Goal: Task Accomplishment & Management: Complete application form

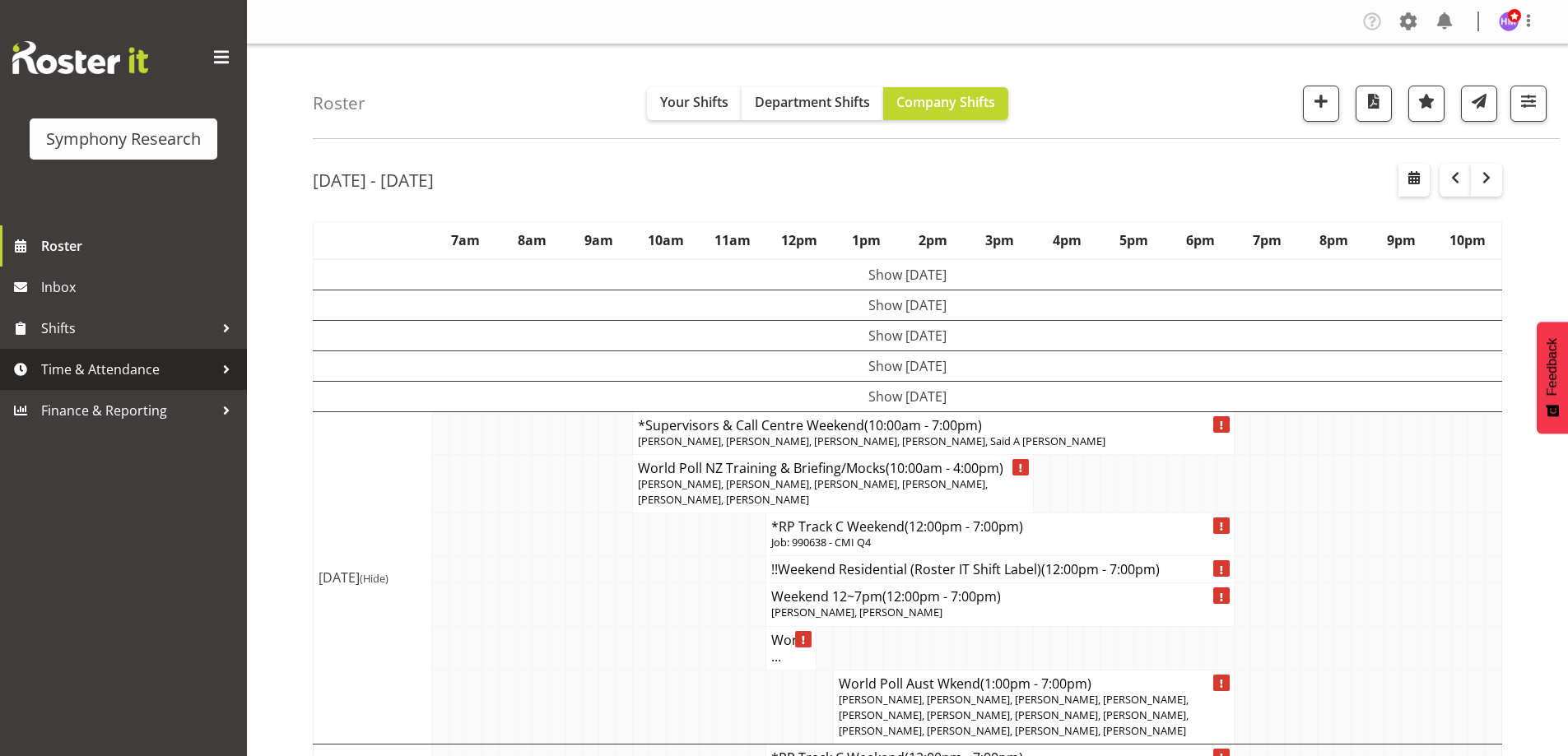
click at [153, 368] on span "Time & Attendance" at bounding box center [128, 369] width 173 height 25
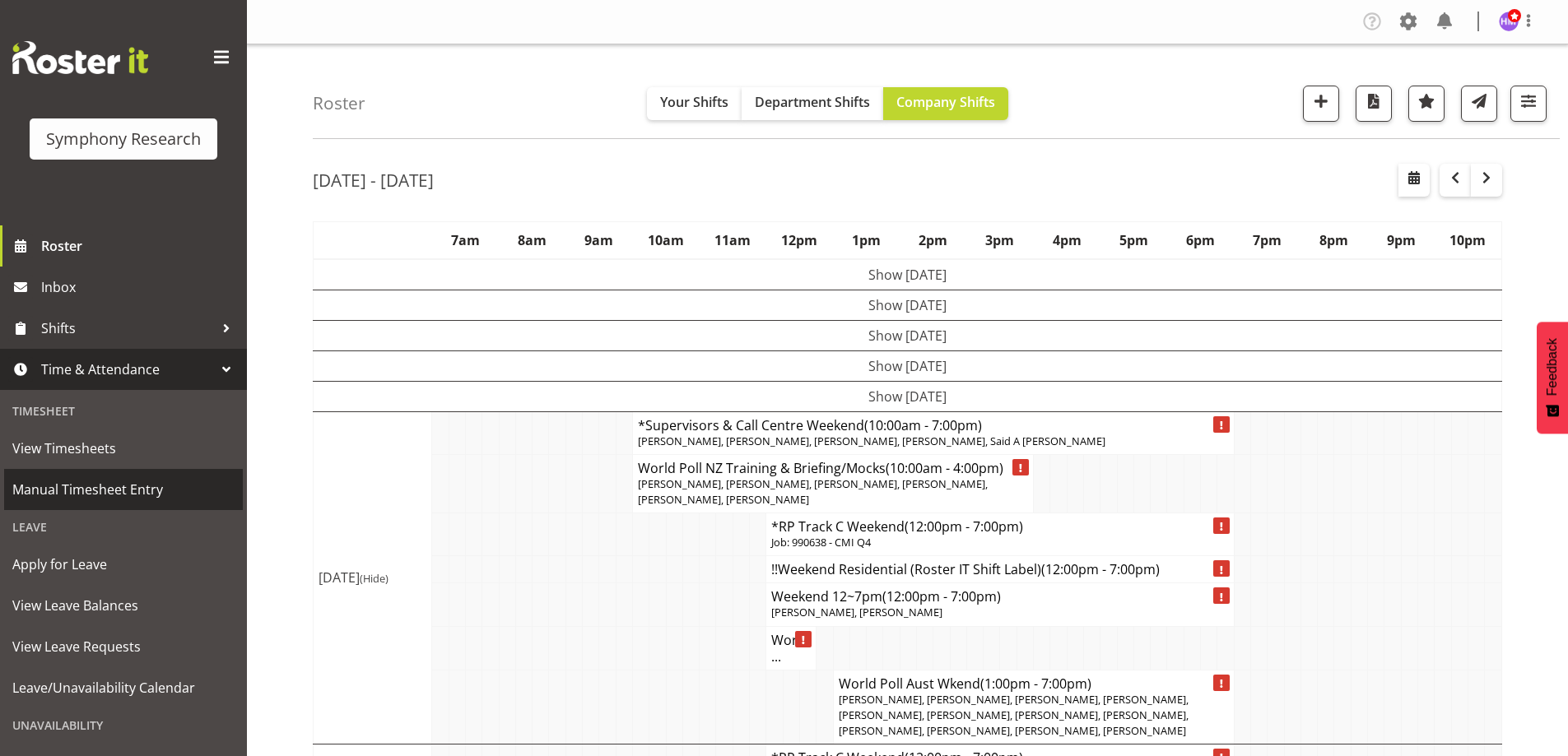
click at [67, 484] on span "Manual Timesheet Entry" at bounding box center [123, 490] width 222 height 25
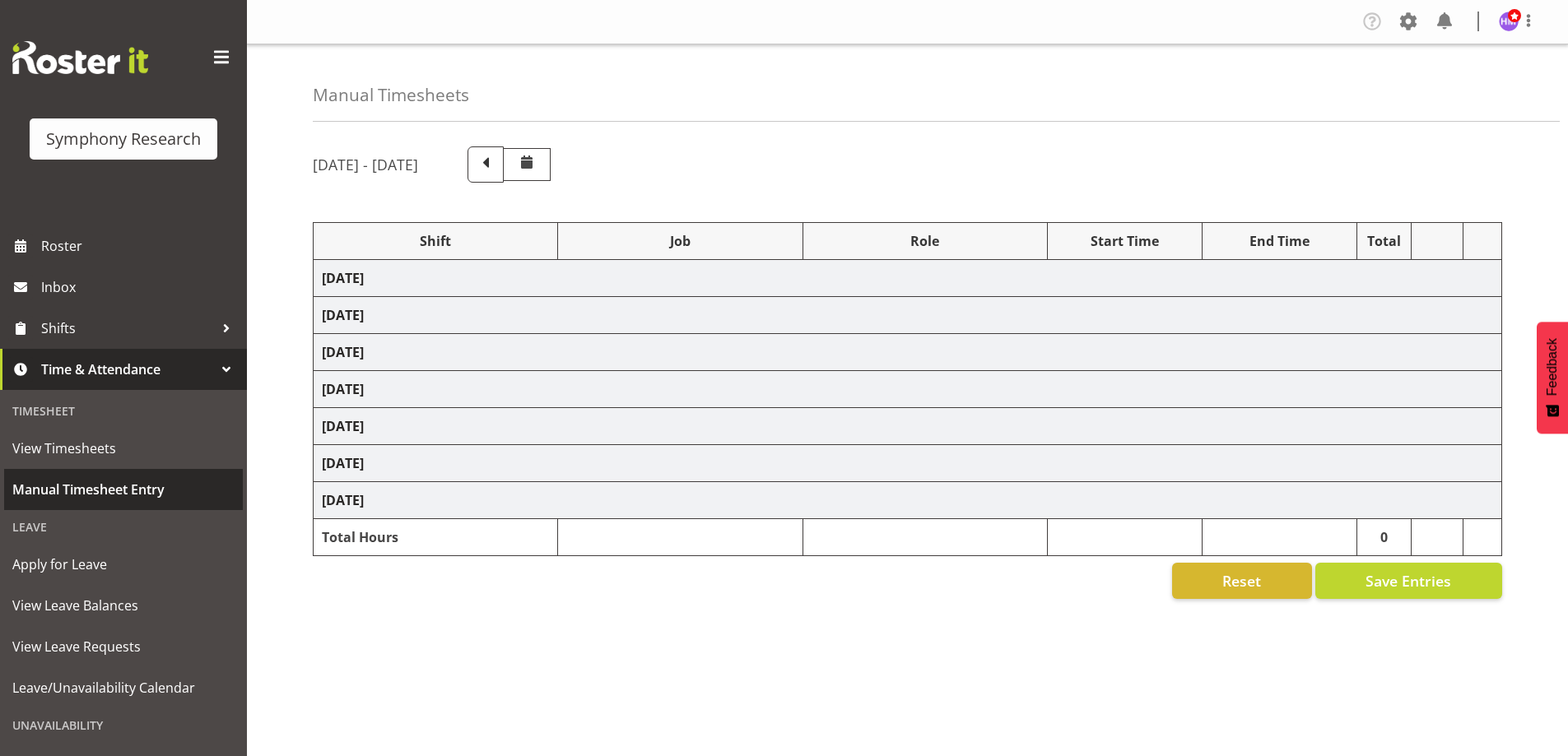
select select "1607"
select select "10499"
select select "1607"
select select "2379"
select select "1607"
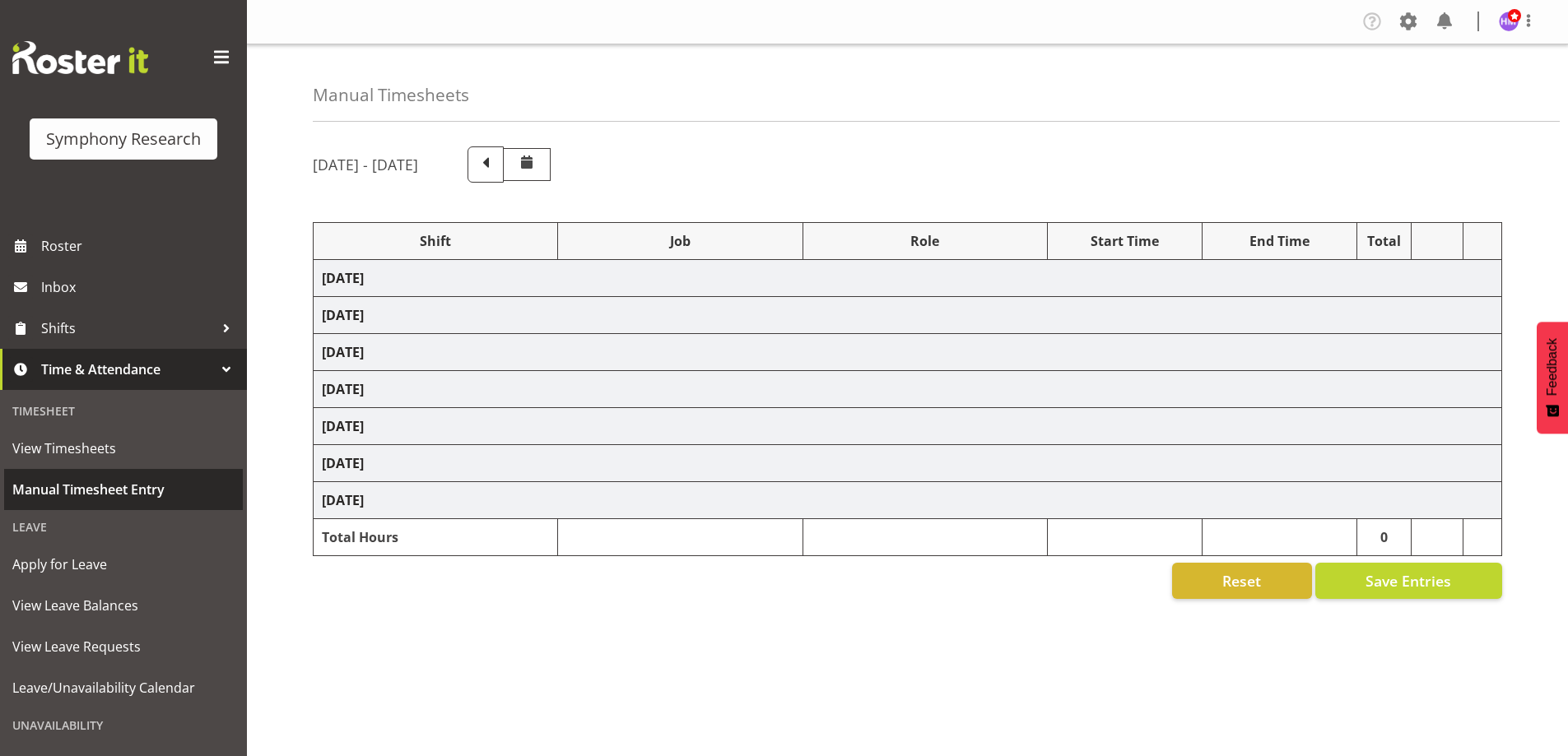
select select "2379"
select select "1607"
select select "743"
select select "1607"
select select "9636"
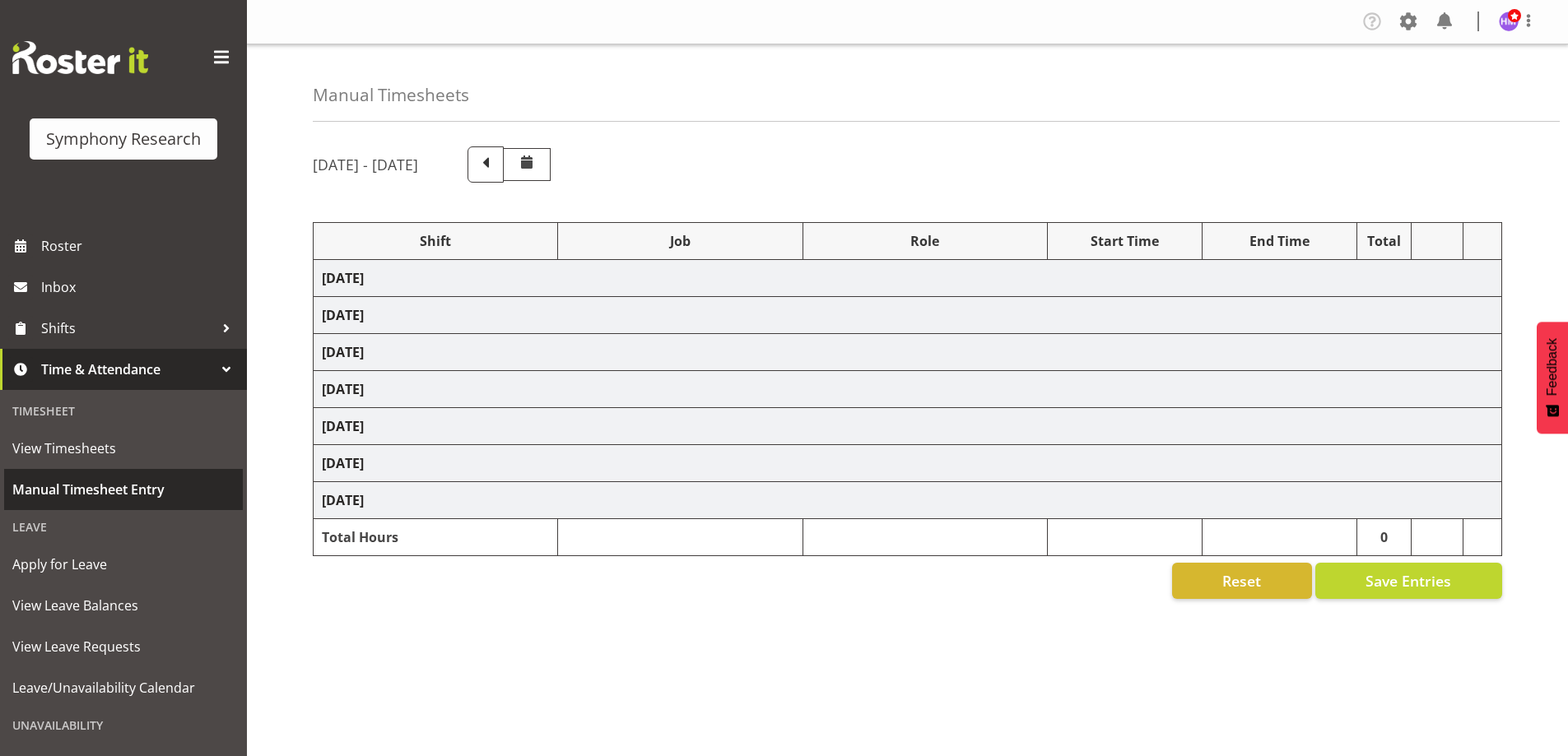
select select "1607"
select select "2379"
select select "1607"
select select "743"
select select "1607"
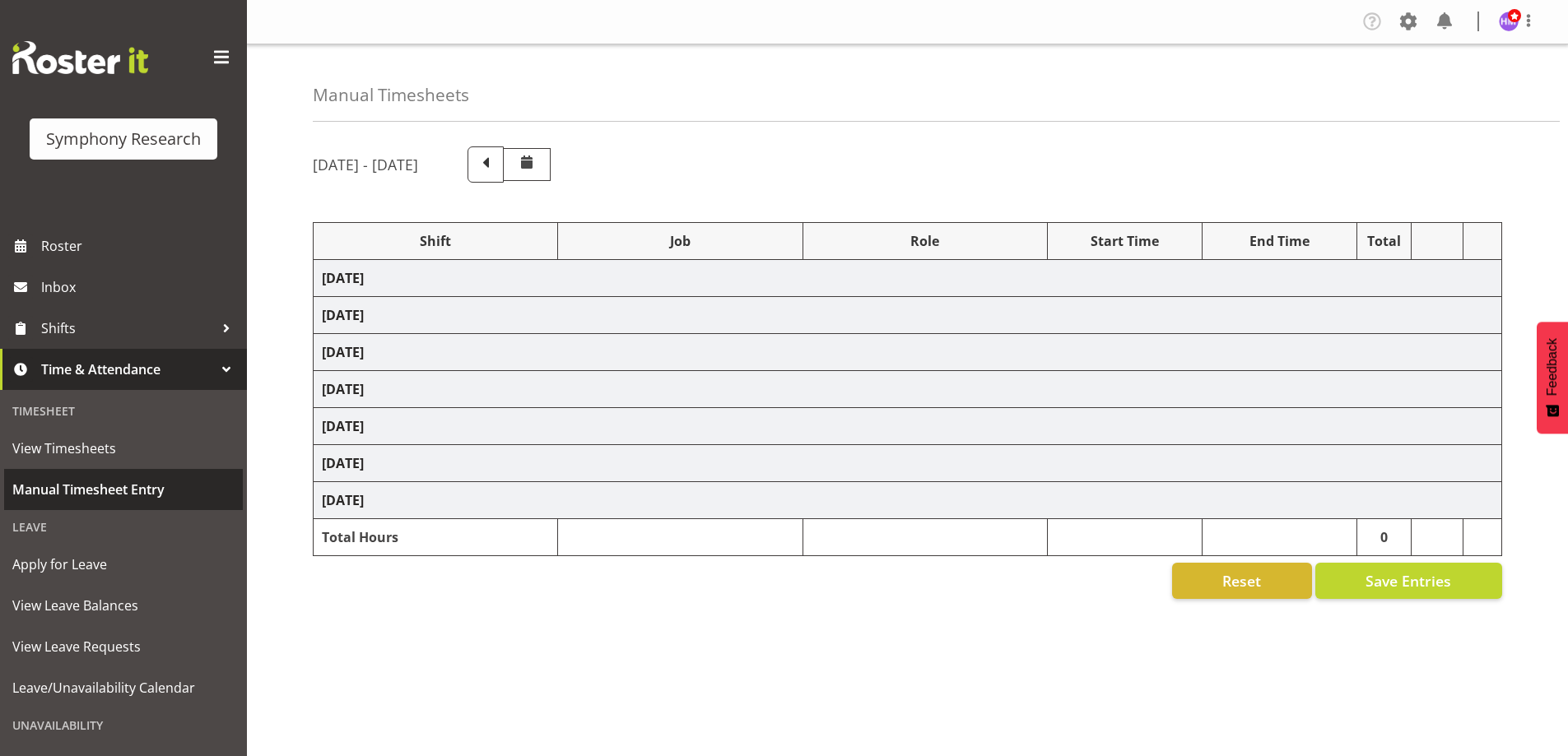
select select "9426"
select select "1607"
select select "10239"
select select "1607"
select select "10420"
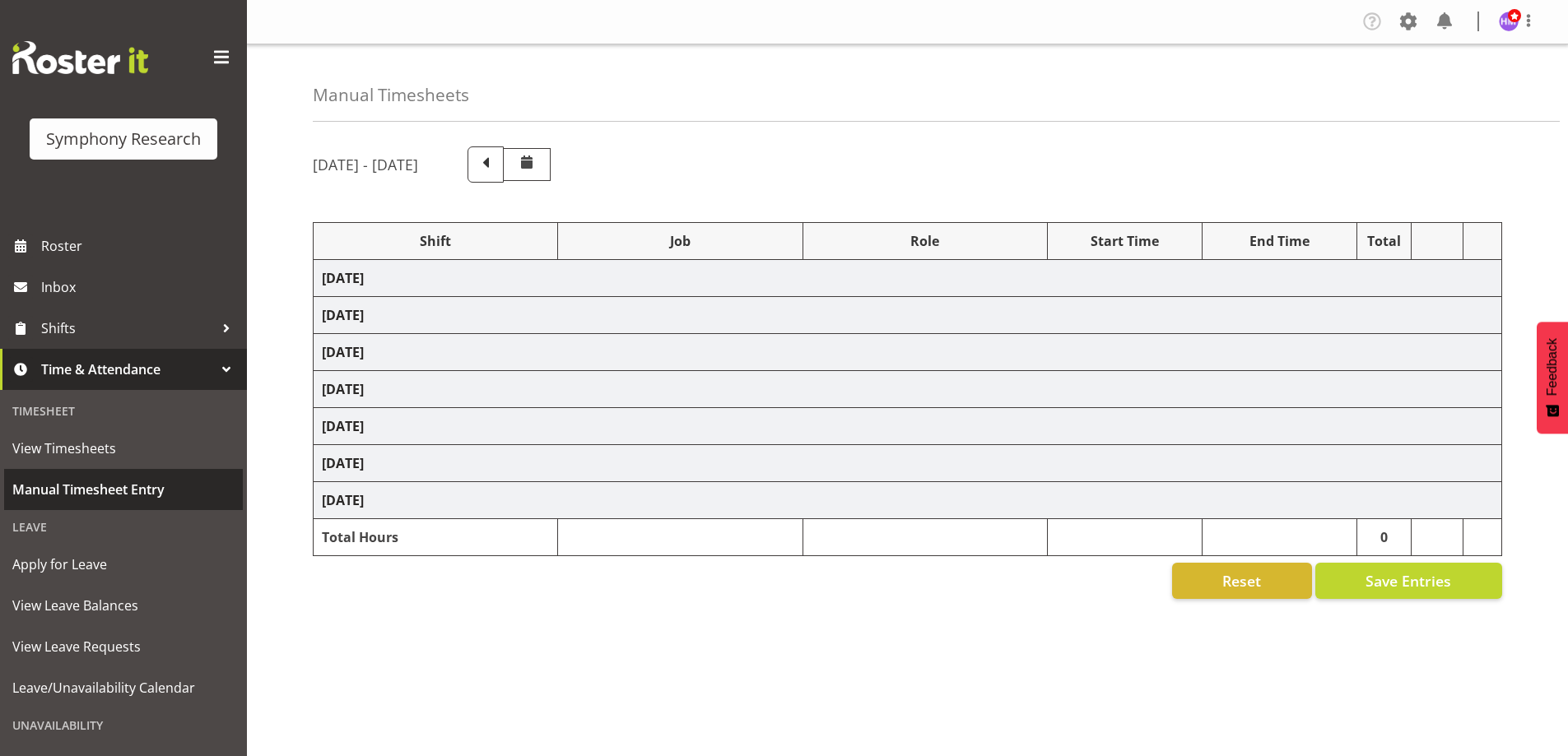
select select "1607"
select select "9636"
select select "1607"
select select "10458"
select select "1607"
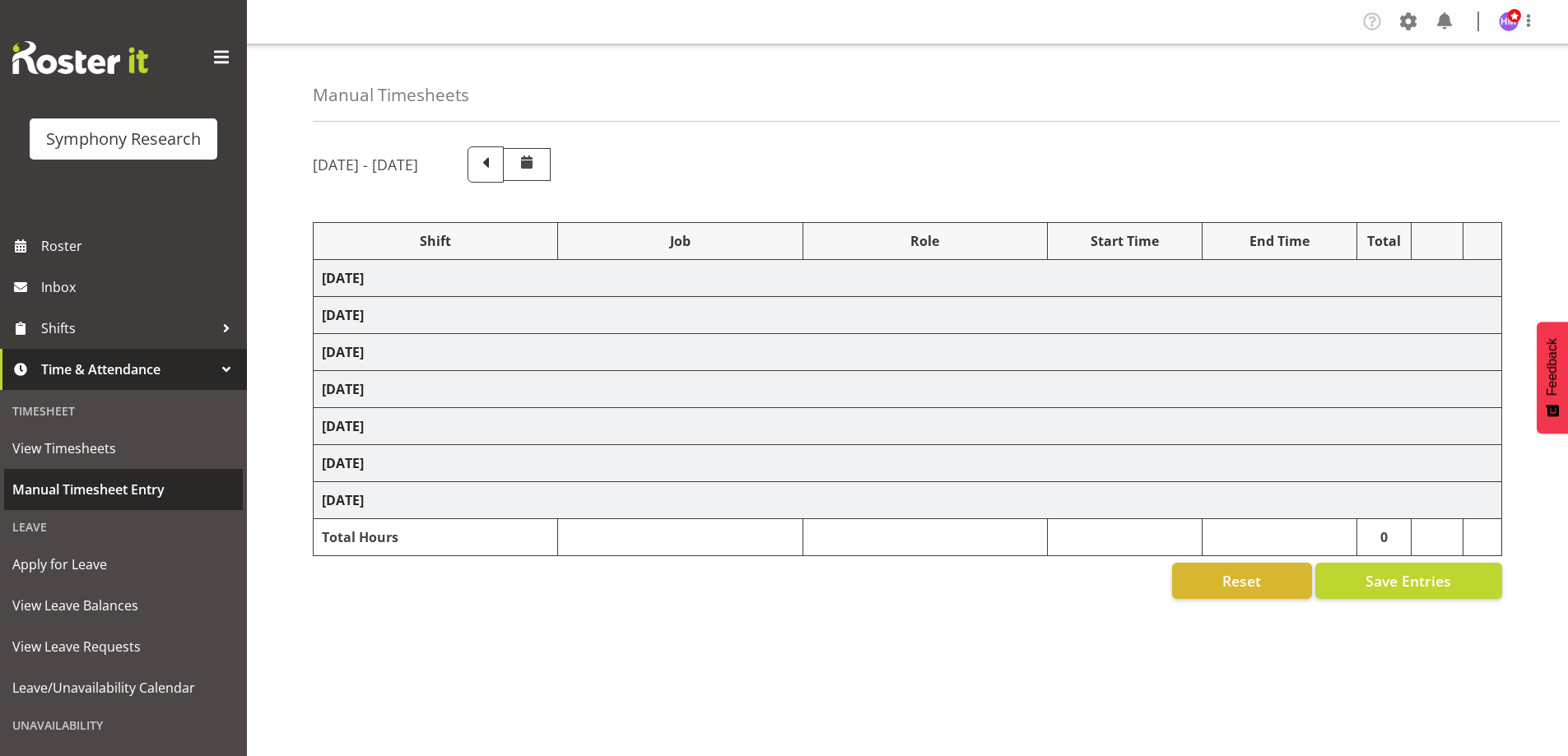
select select "10242"
select select "1607"
select select "2379"
select select "1607"
select select "2379"
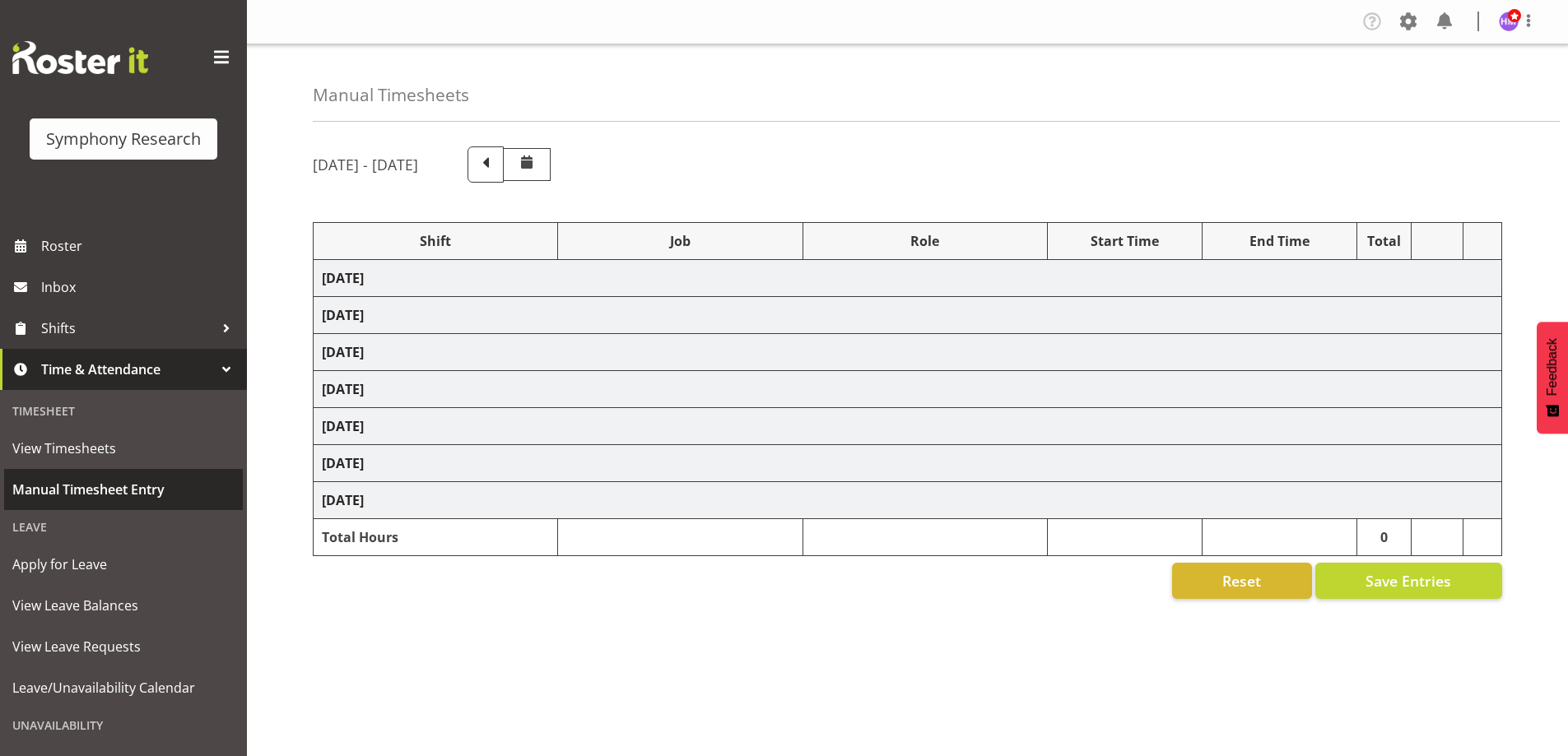
select select "1607"
select select "2379"
select select "1607"
select select "743"
select select "1607"
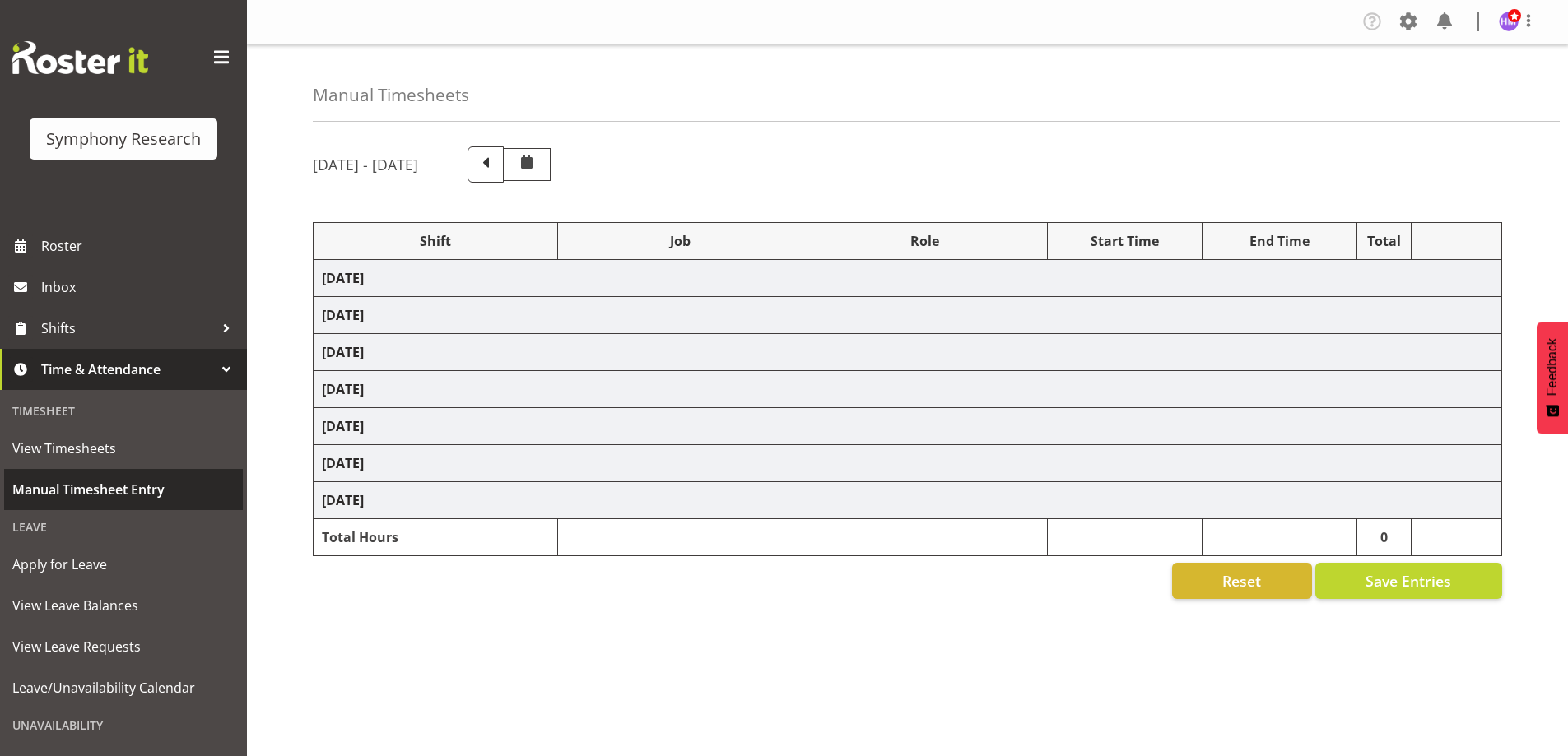
select select "10242"
select select "1607"
select select "10458"
select select "1607"
select select "9636"
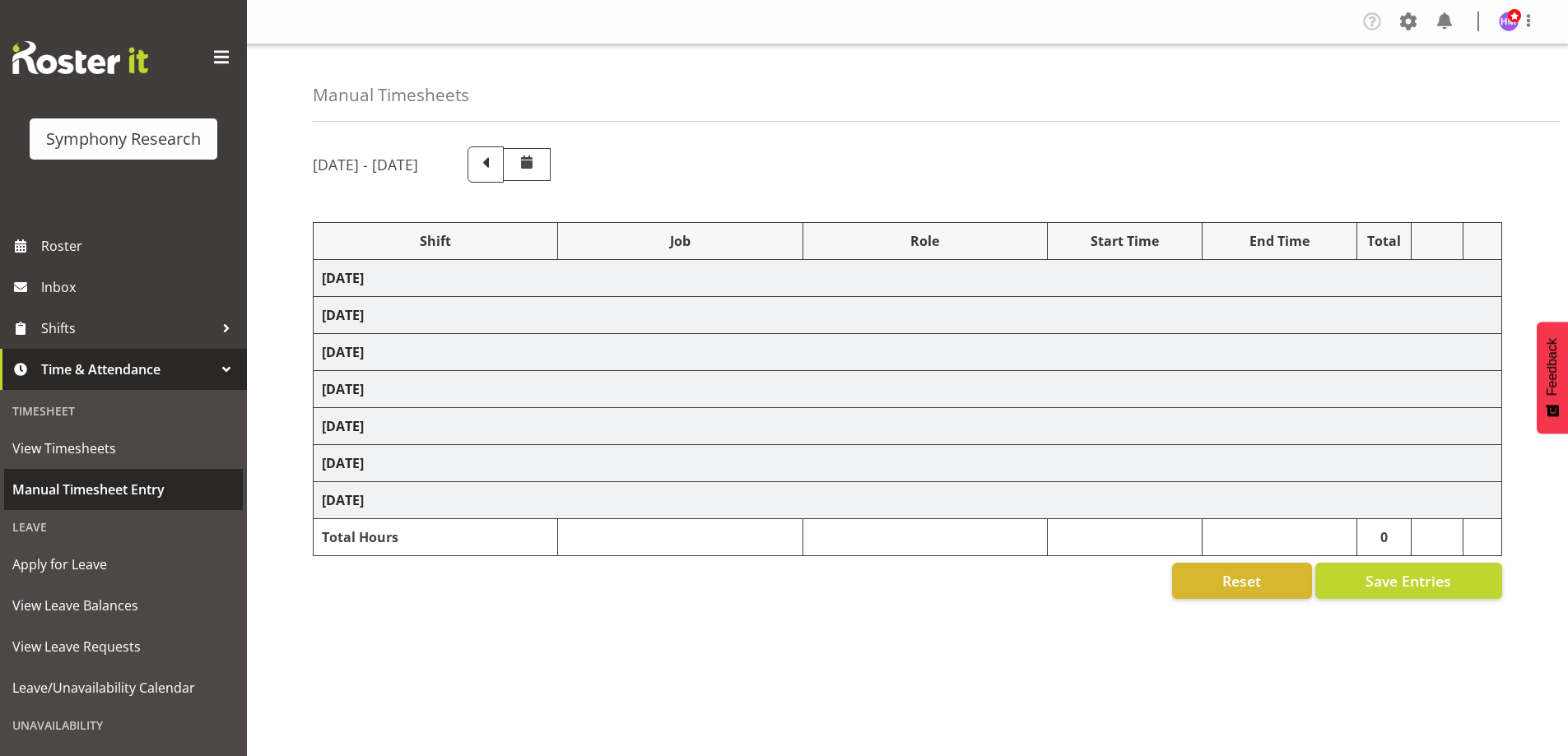
select select "1607"
select select "10239"
select select "1607"
select select "9426"
select select "1607"
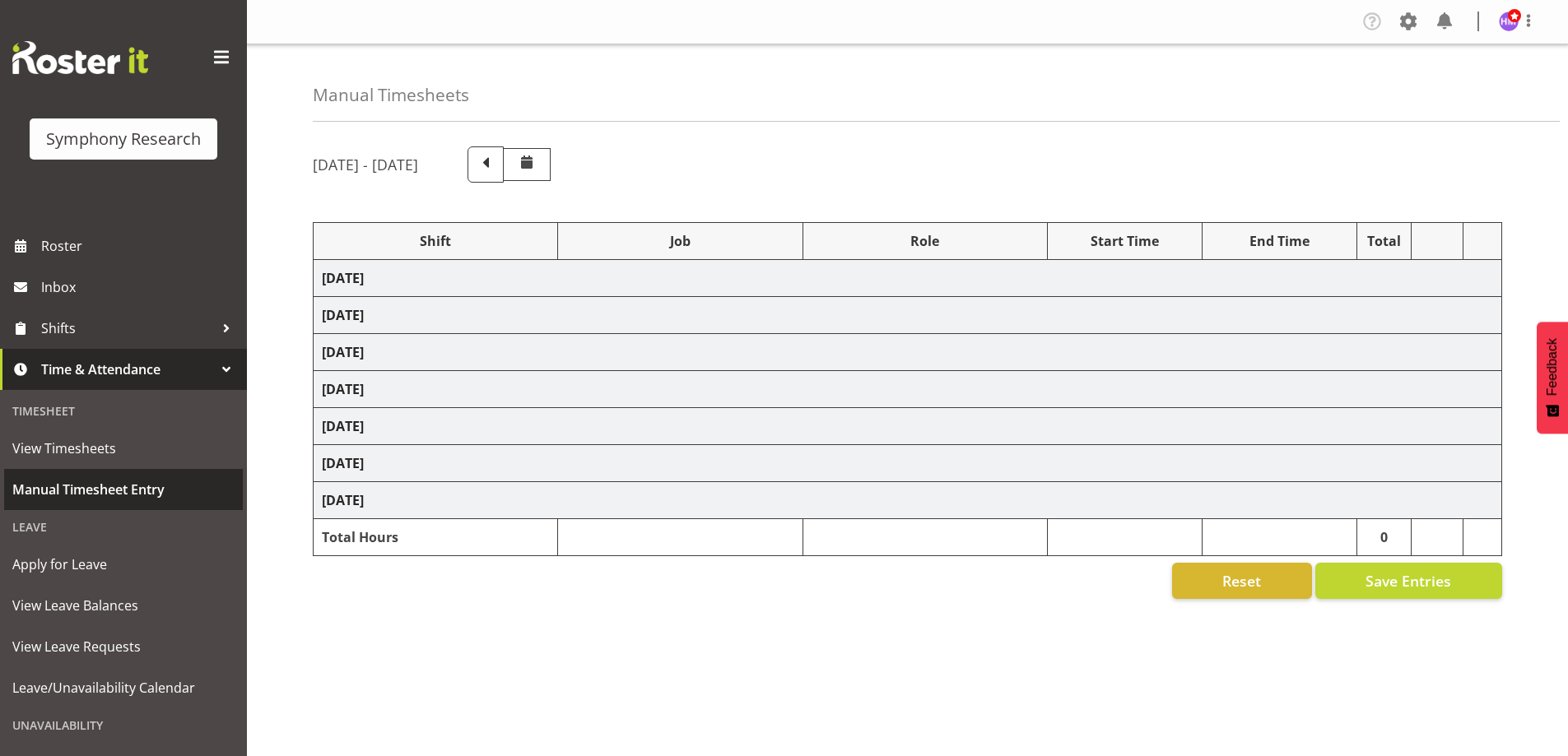
select select "2379"
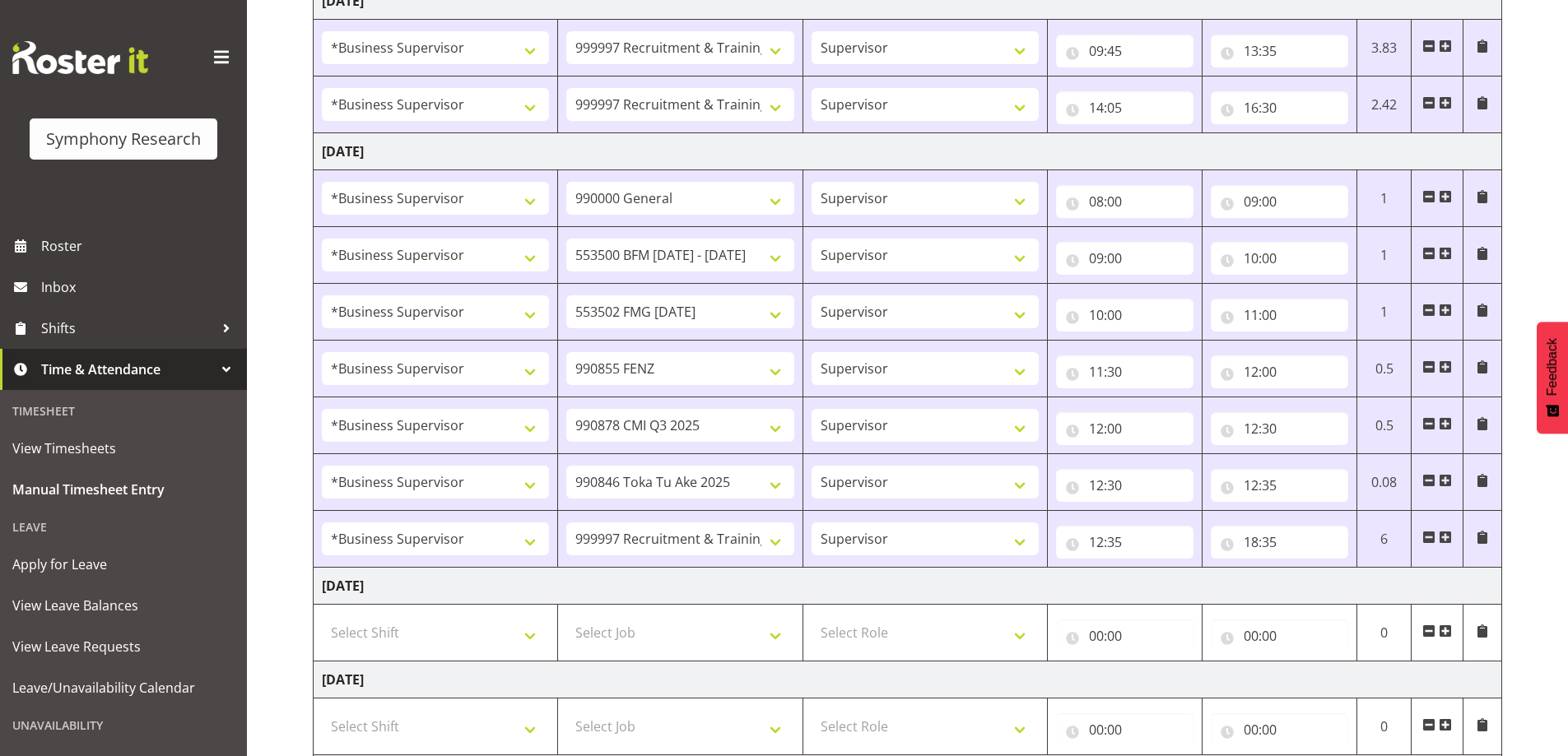
scroll to position [1113, 0]
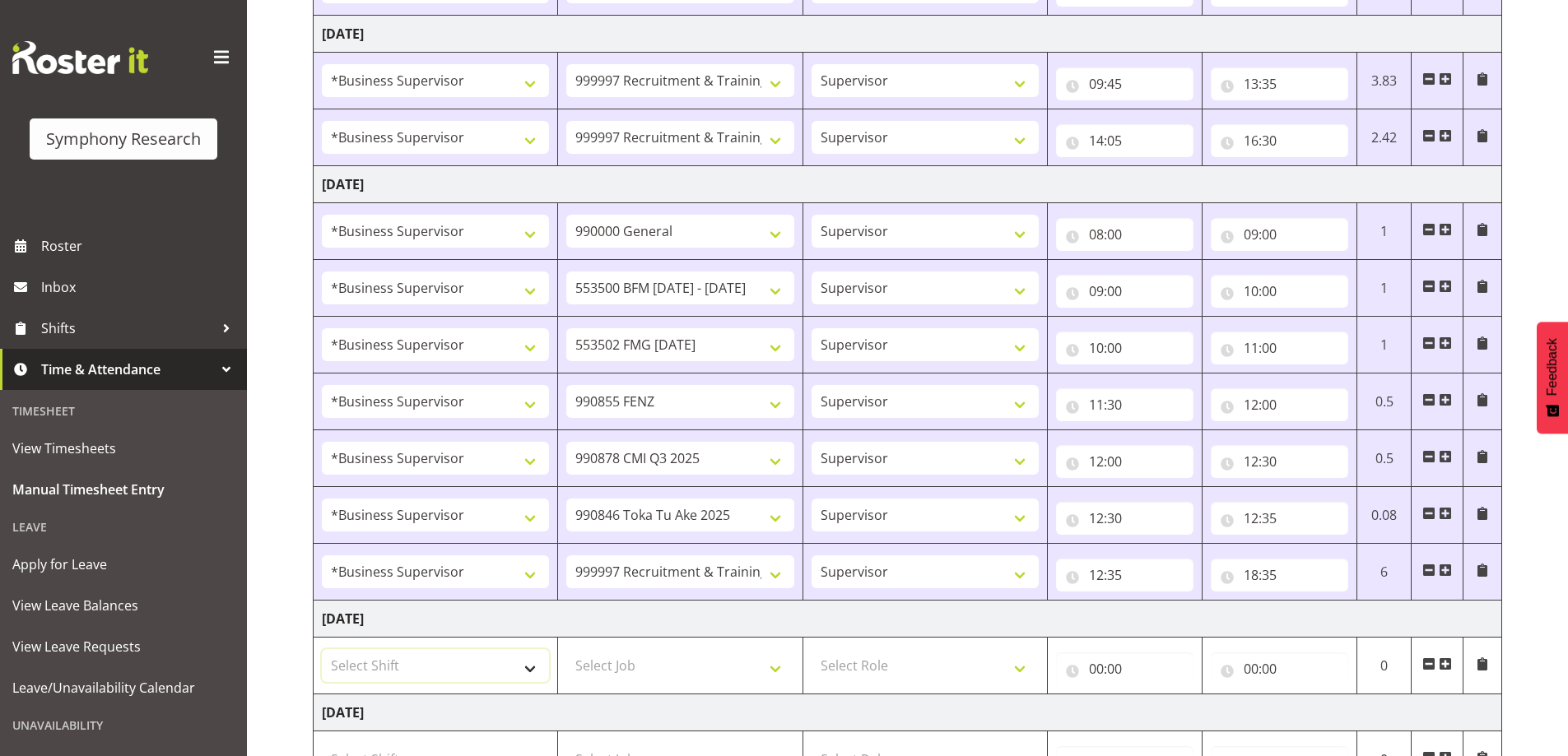
click at [467, 674] on select "Select Shift !!Project Briefing (Job to be assigned) !!Weekend Residential (Ros…" at bounding box center [435, 666] width 228 height 33
select select "1606"
click at [322, 650] on select "Select Shift !!Project Briefing (Job to be assigned) !!Weekend Residential (Ros…" at bounding box center [435, 666] width 228 height 33
click at [634, 682] on select "Select Job 550060 IF Admin 553492 World Poll Aus Wave 2 Main 2025 553493 World …" at bounding box center [680, 666] width 228 height 33
select select "10239"
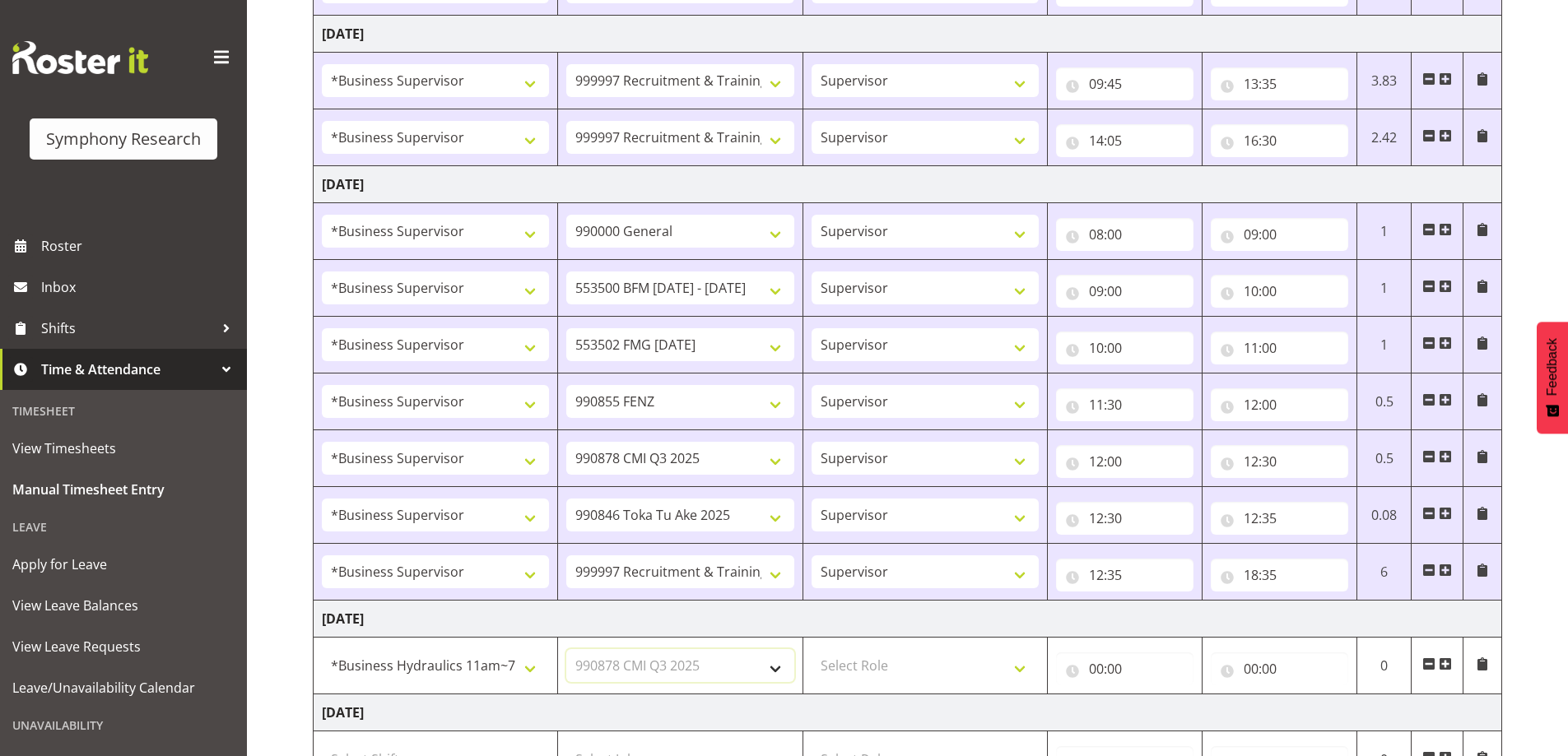
click at [567, 650] on select "Select Job 550060 IF Admin 553492 World Poll Aus Wave 2 Main 2025 553493 World …" at bounding box center [680, 666] width 228 height 33
click at [862, 663] on select "Select Role Supervisor Interviewing Briefing" at bounding box center [925, 666] width 228 height 33
select select "47"
click at [812, 650] on select "Select Role Supervisor Interviewing Briefing" at bounding box center [925, 666] width 228 height 33
click at [1097, 673] on input "00:00" at bounding box center [1125, 669] width 138 height 33
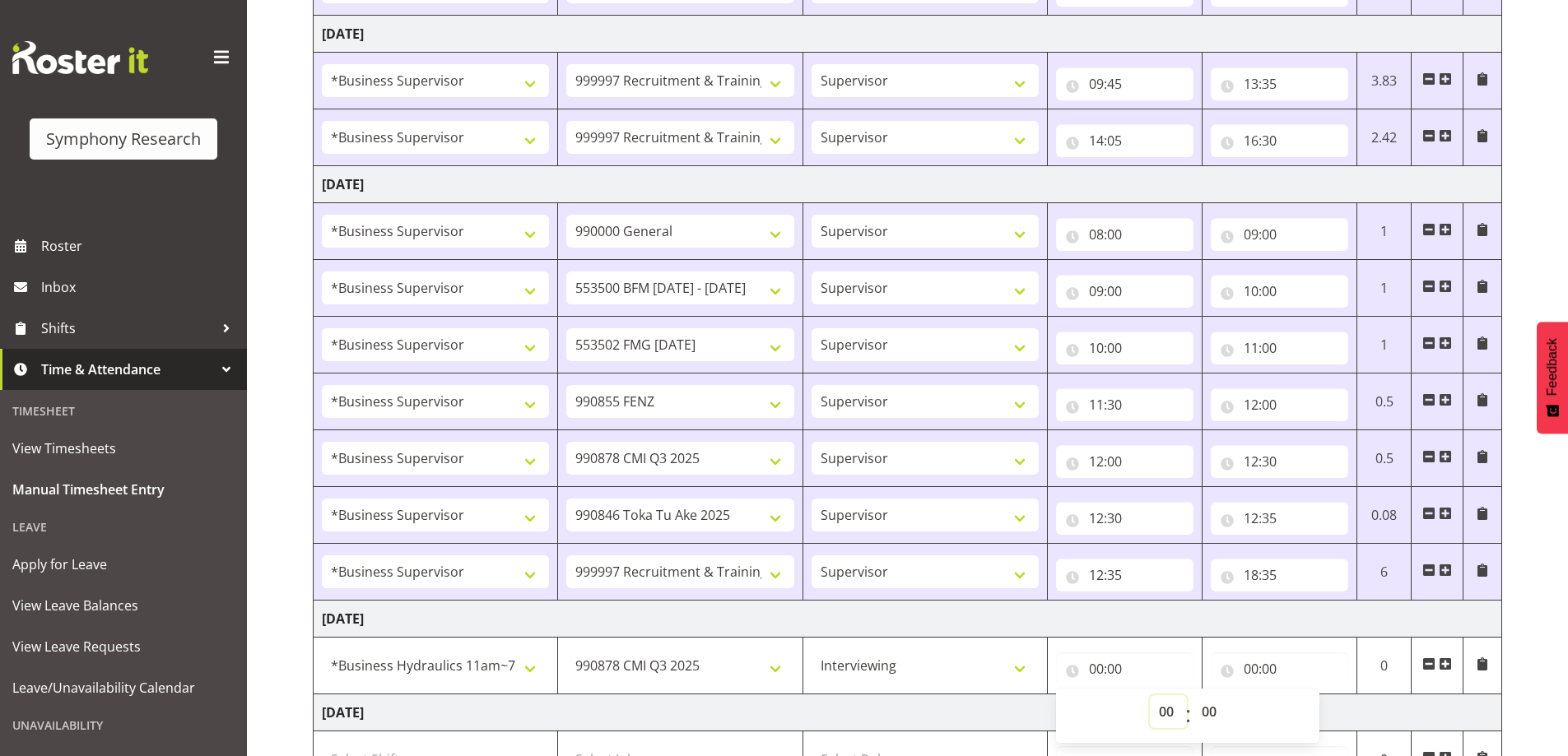
click at [1171, 723] on select "00 01 02 03 04 05 06 07 08 09 10 11 12 13 14 15 16 17 18 19 20 21 22 23" at bounding box center [1168, 712] width 37 height 33
click at [1428, 659] on span at bounding box center [1429, 663] width 13 height 13
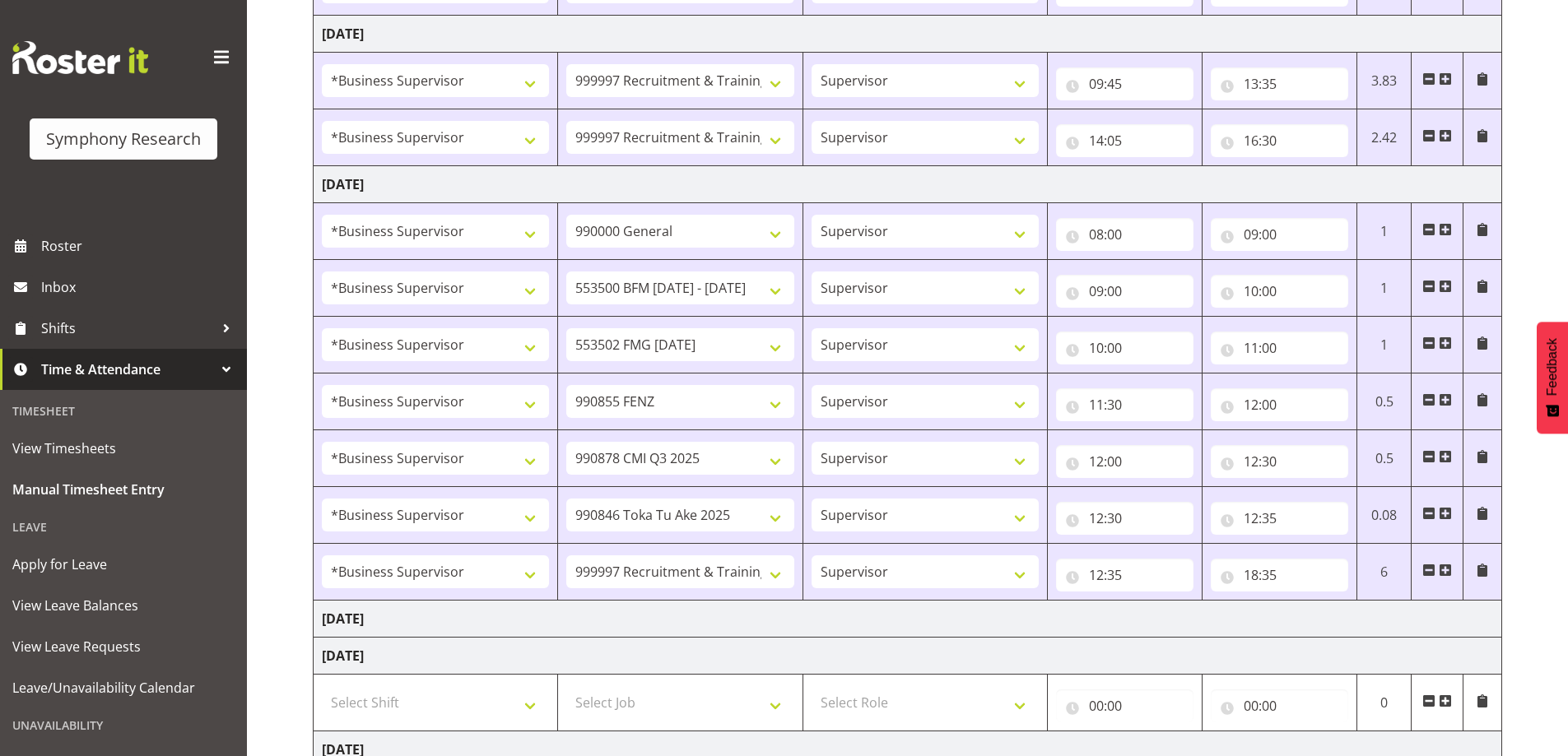
scroll to position [1287, 0]
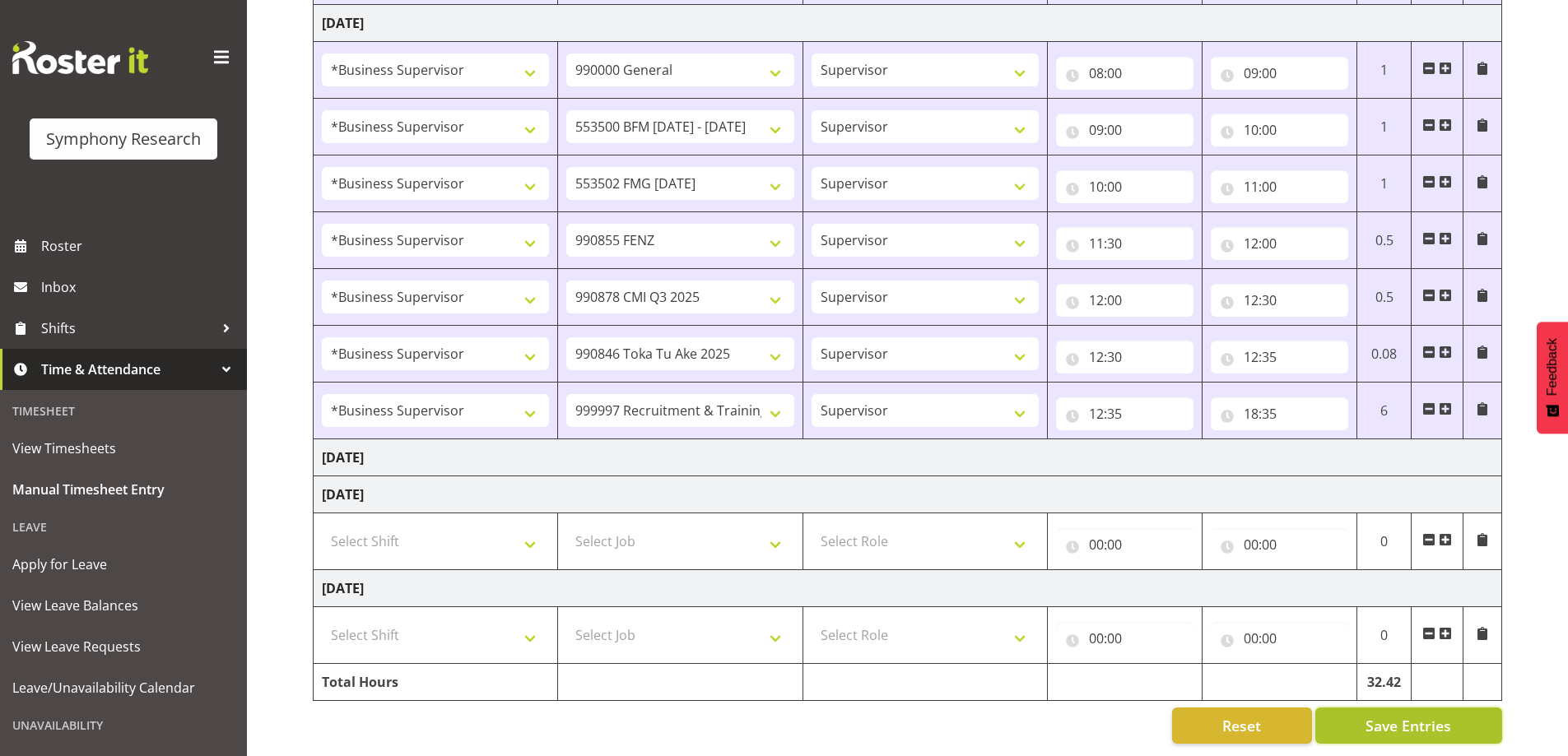
click at [1382, 715] on span "Save Entries" at bounding box center [1408, 726] width 86 height 22
